Goal: Ask a question: Seek information or help from site administrators or community

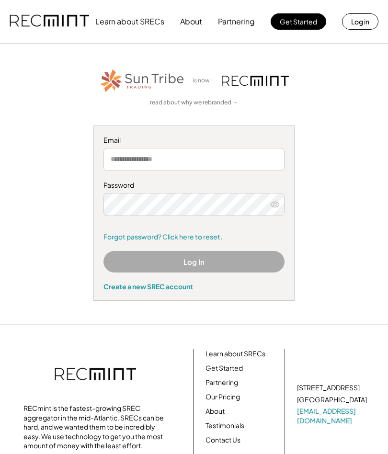
click at [212, 154] on input "email" at bounding box center [193, 159] width 181 height 23
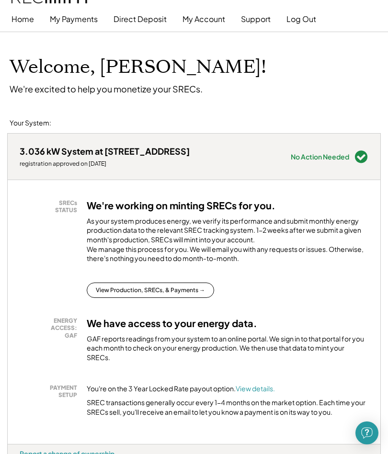
scroll to position [11, 0]
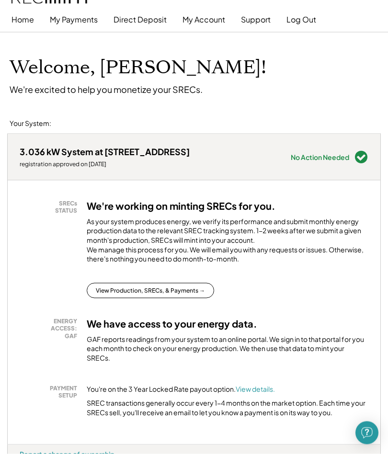
click at [181, 289] on button "View Production, SRECs, & Payments →" at bounding box center [150, 290] width 127 height 15
click at [182, 289] on button "View Production, SRECs, & Payments →" at bounding box center [150, 290] width 127 height 15
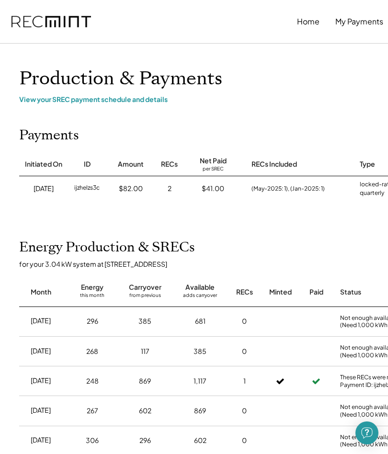
click at [387, 152] on html "Home My Payments Direct Deposit My Account Support Log Out Refer a Friend Produ…" at bounding box center [194, 227] width 388 height 454
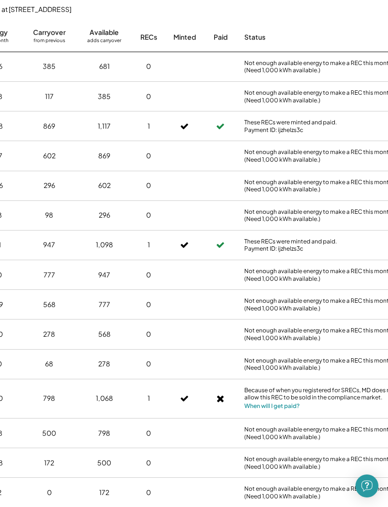
scroll to position [255, 97]
click at [284, 402] on button "When will I get paid?" at bounding box center [271, 407] width 56 height 10
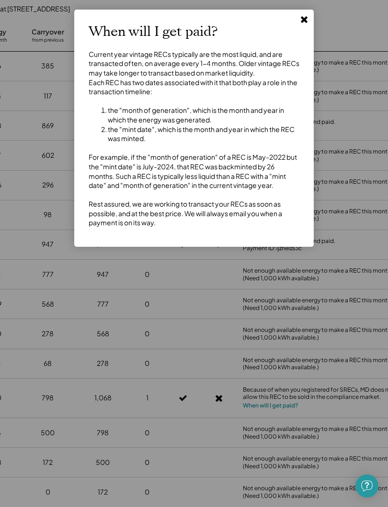
click at [304, 23] on icon at bounding box center [304, 19] width 10 height 10
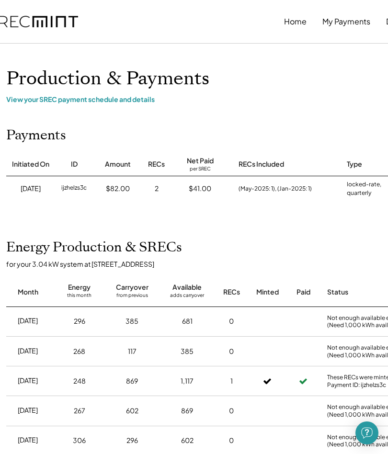
scroll to position [0, 0]
